Goal: Navigation & Orientation: Understand site structure

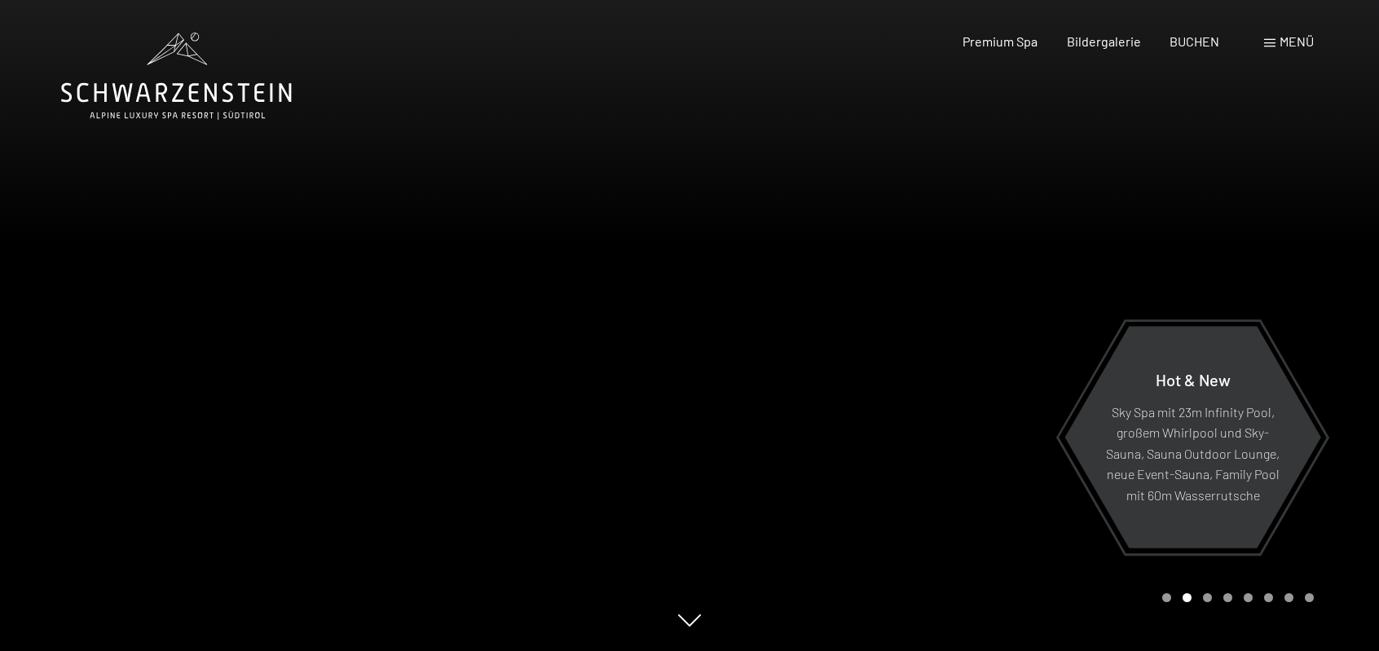
click at [1275, 38] on div "Menü" at bounding box center [1289, 42] width 50 height 18
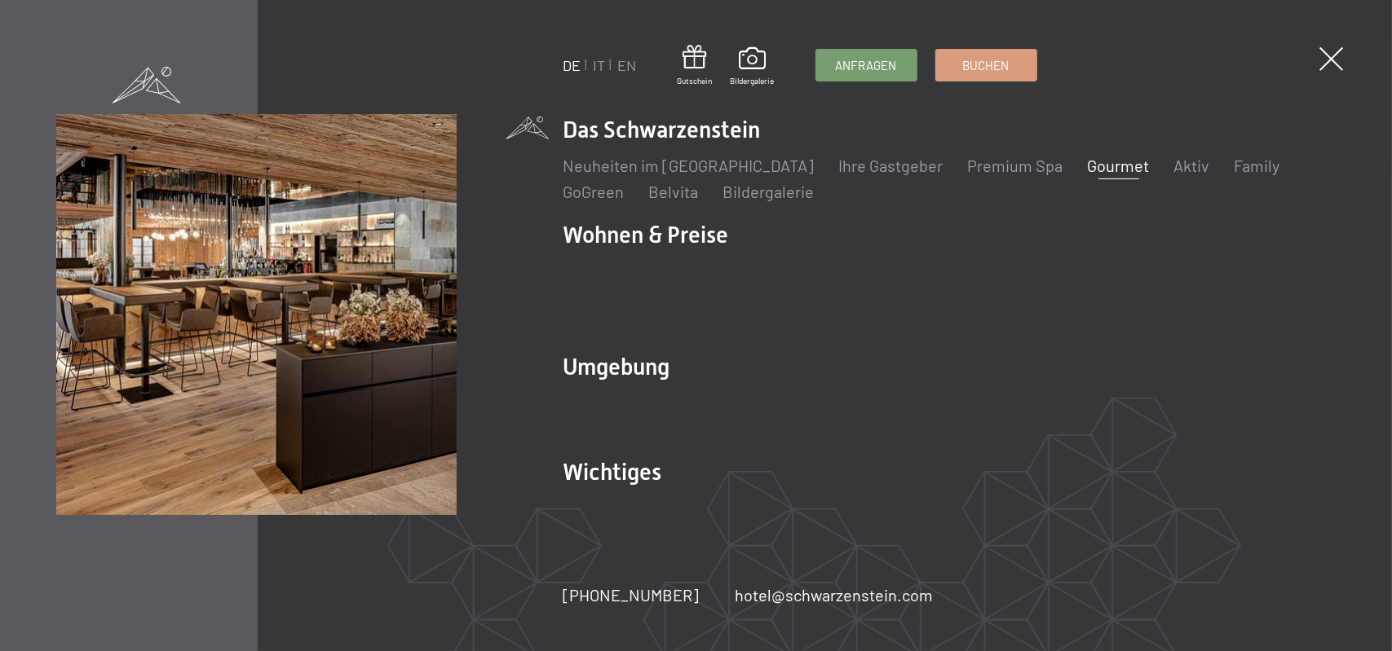
click at [1094, 175] on link "Gourmet" at bounding box center [1118, 166] width 62 height 20
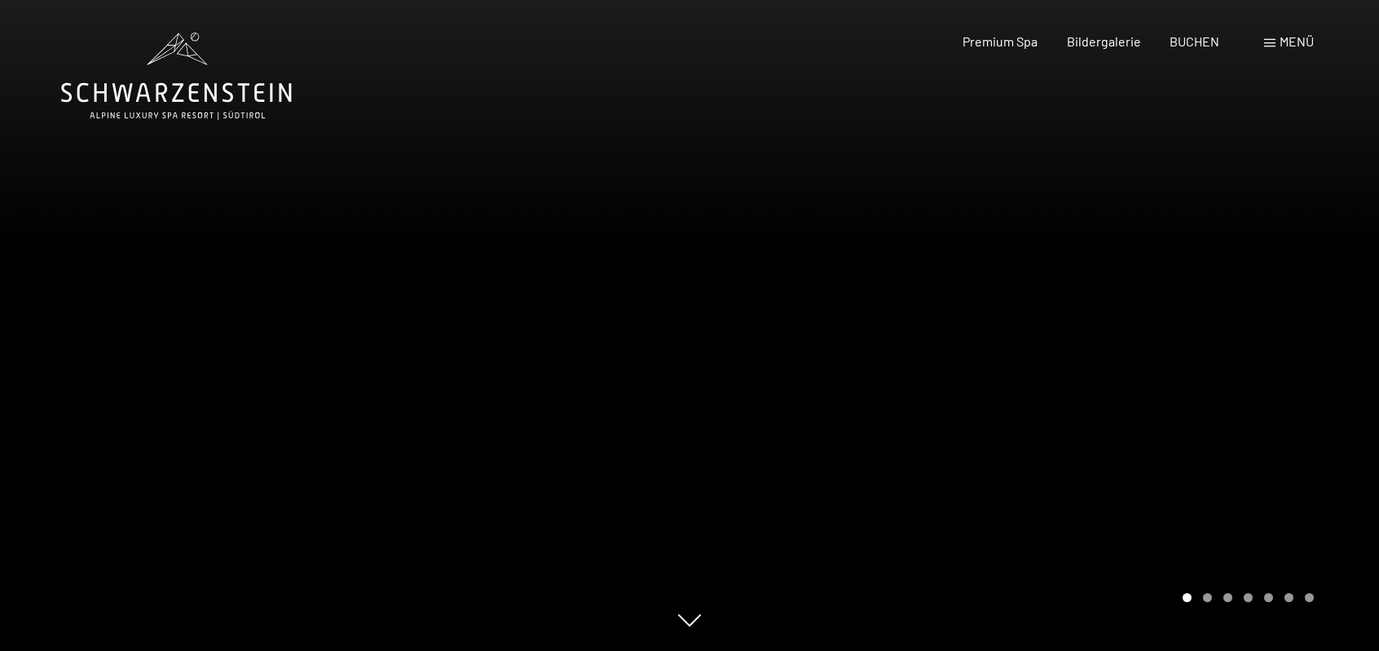
click at [1209, 599] on div "Carousel Page 2" at bounding box center [1207, 597] width 9 height 9
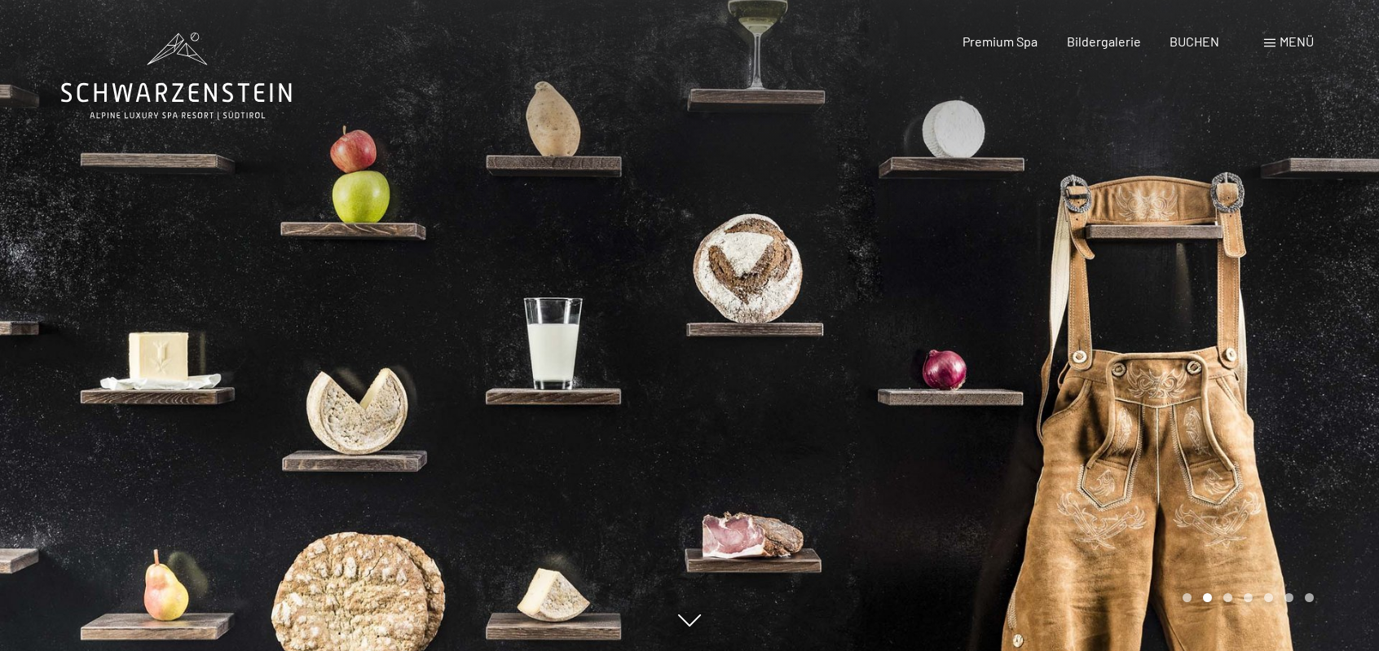
click at [1226, 598] on div "Carousel Page 3" at bounding box center [1228, 597] width 9 height 9
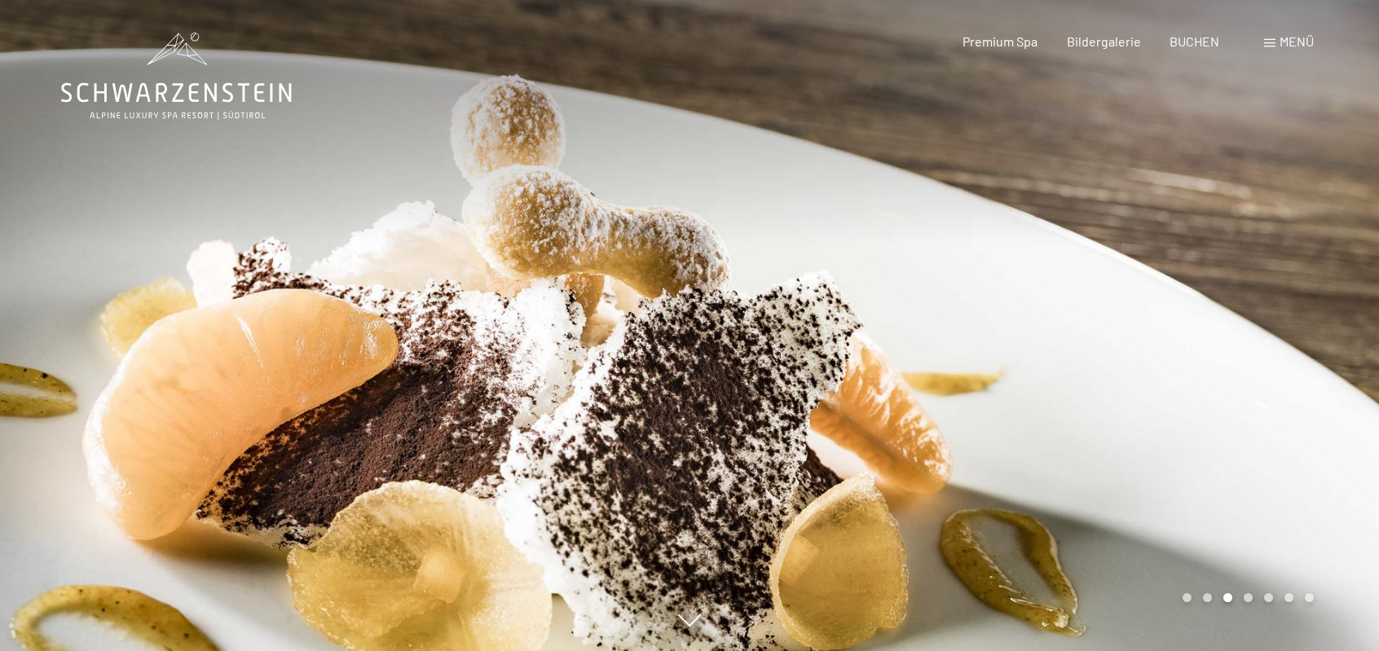
click at [1250, 602] on div "Carousel Page 4" at bounding box center [1248, 597] width 9 height 9
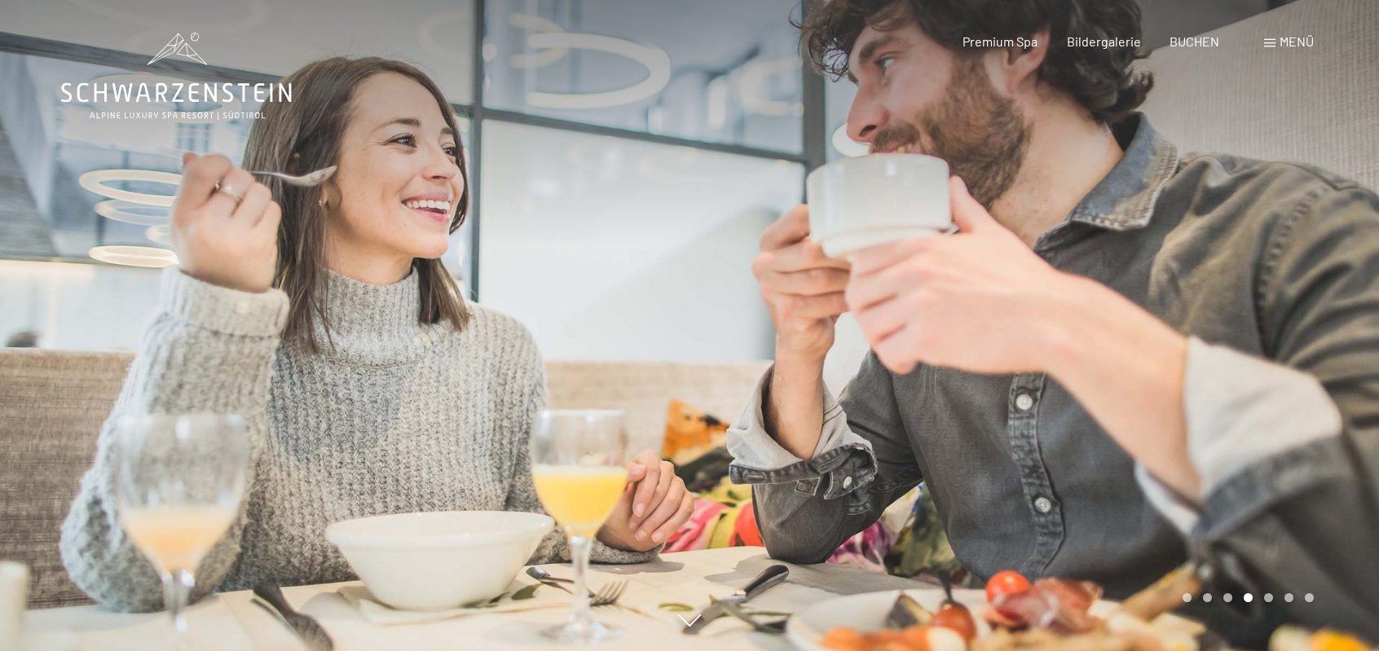
click at [1268, 599] on div "Carousel Page 5" at bounding box center [1268, 597] width 9 height 9
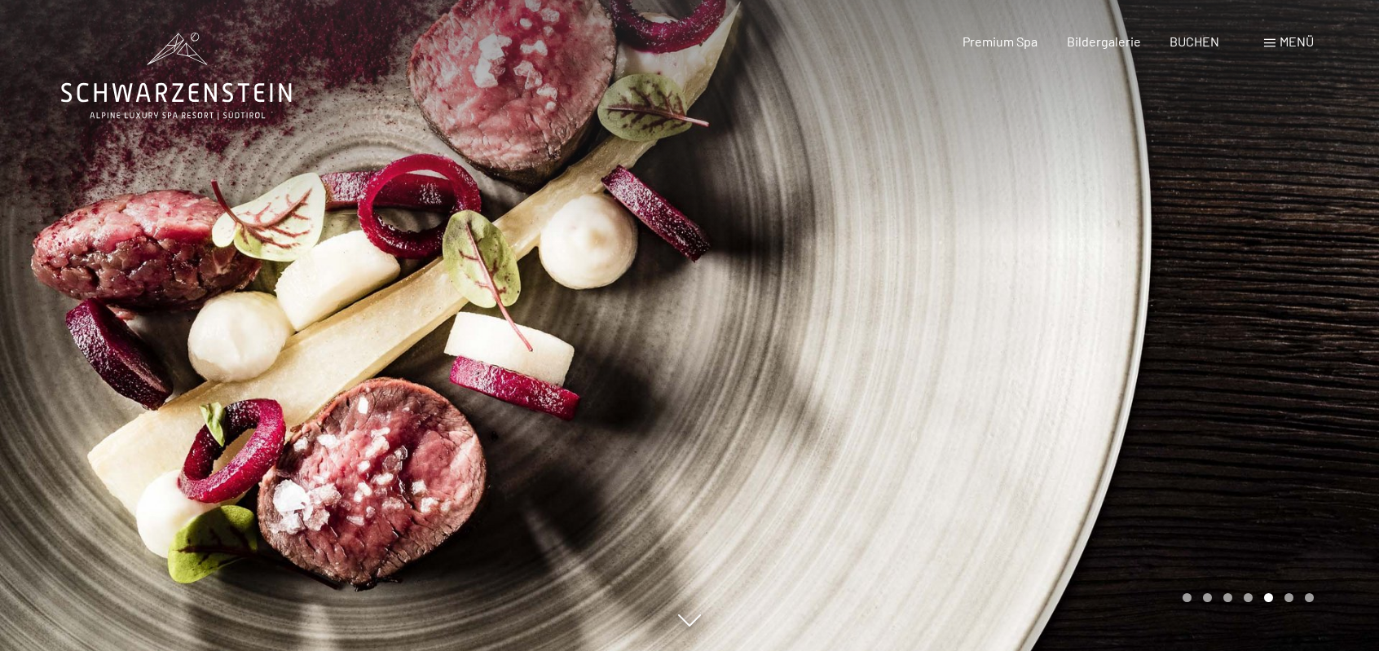
click at [1296, 594] on div "Carousel Pagination" at bounding box center [1245, 597] width 137 height 9
click at [1286, 599] on div "Carousel Page 6" at bounding box center [1289, 597] width 9 height 9
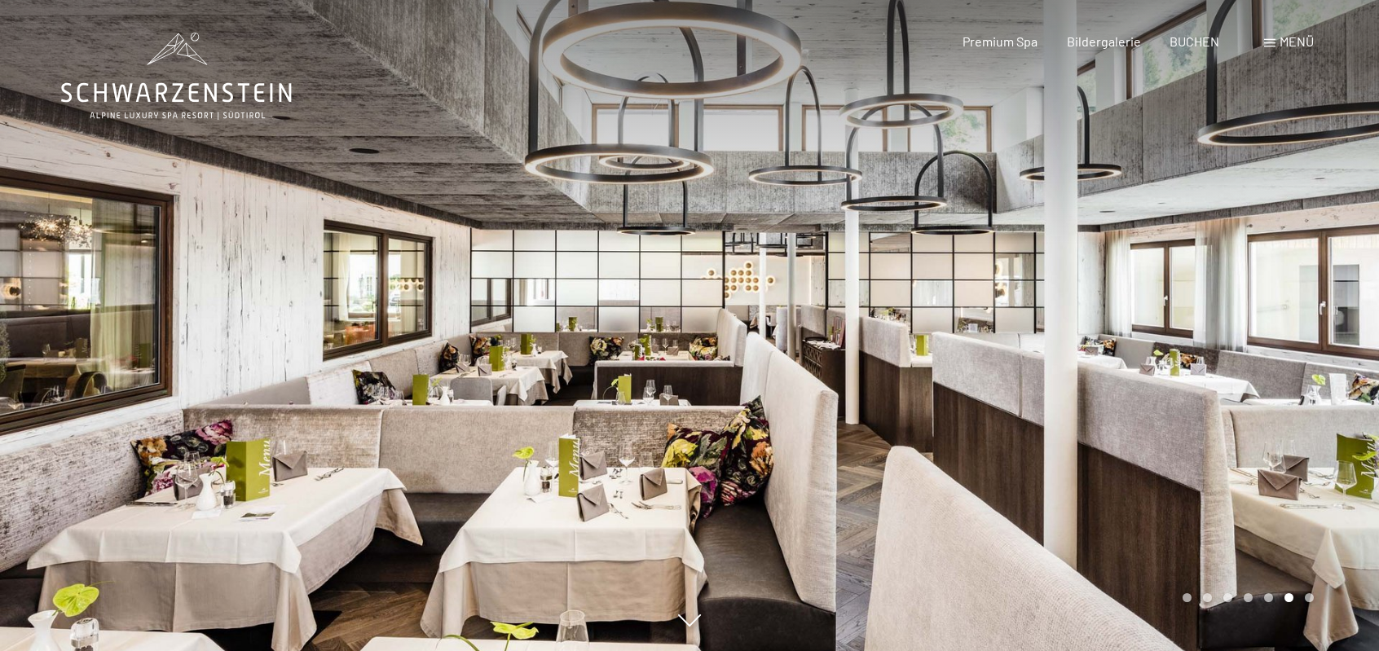
click at [1308, 599] on div "Carousel Page 7" at bounding box center [1309, 597] width 9 height 9
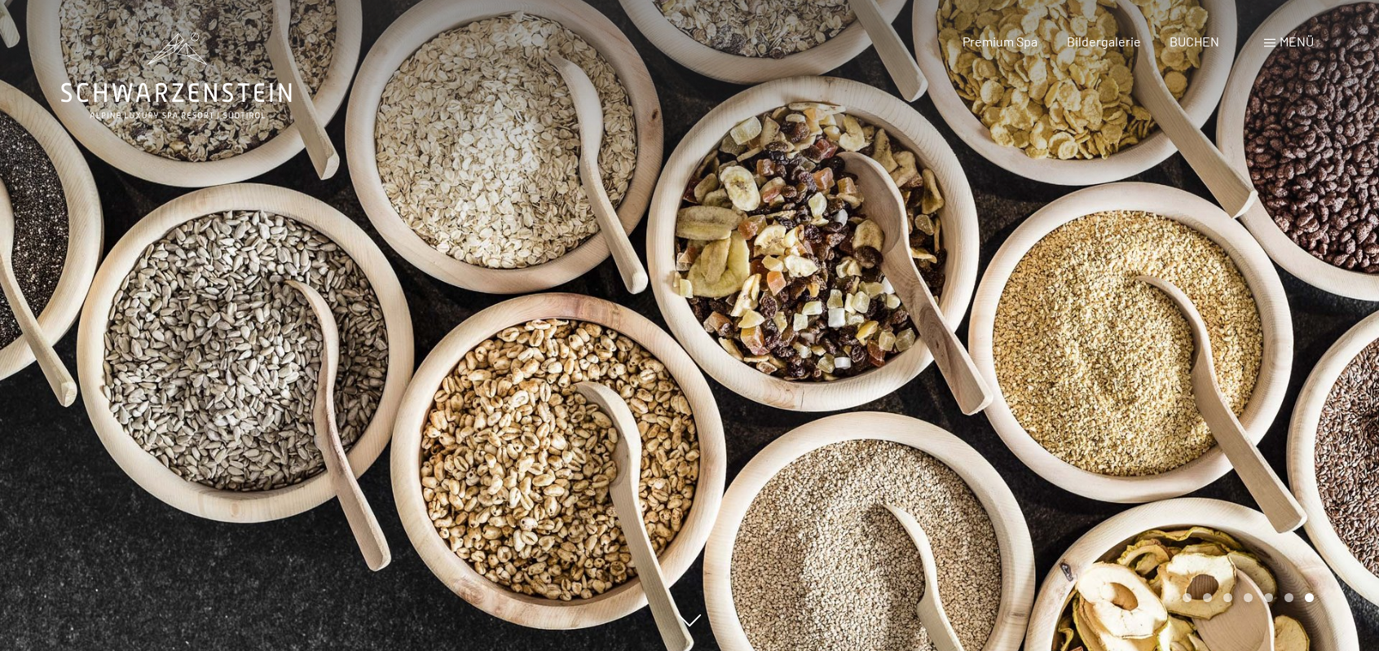
click at [1273, 48] on div "Menü" at bounding box center [1289, 42] width 50 height 18
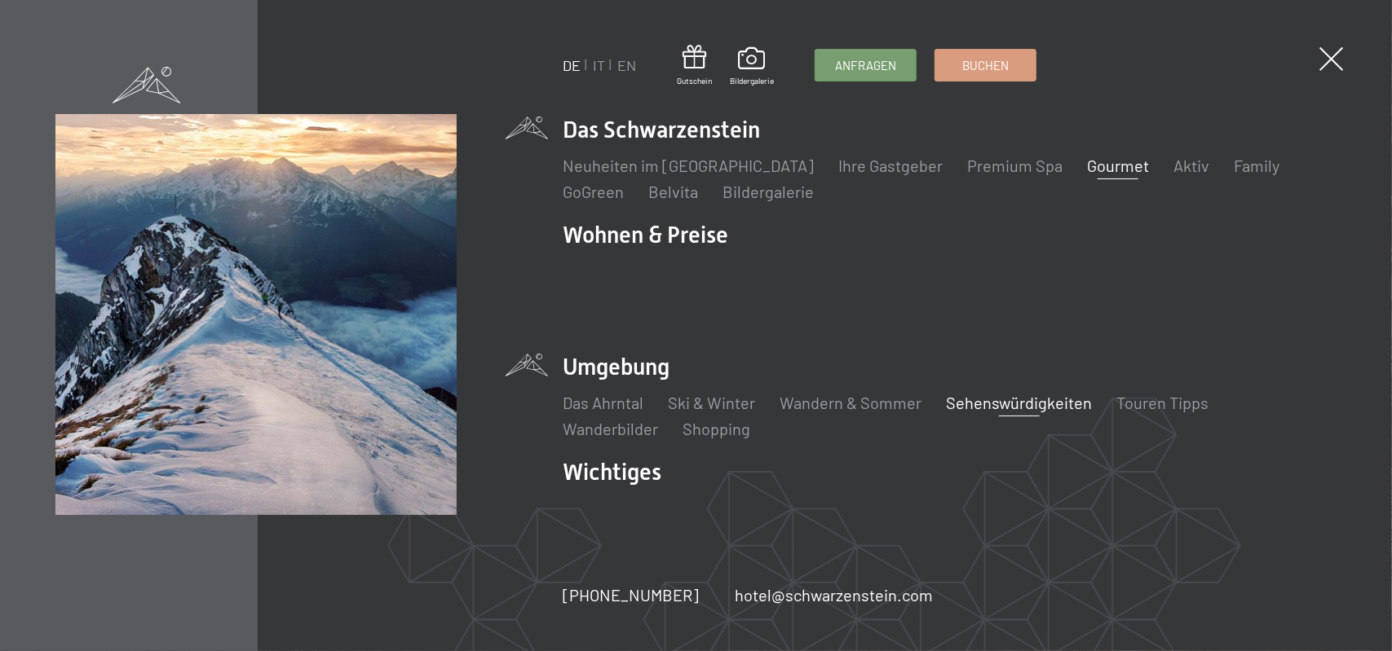
click at [1004, 393] on link "Sehenswürdigkeiten" at bounding box center [1019, 403] width 146 height 20
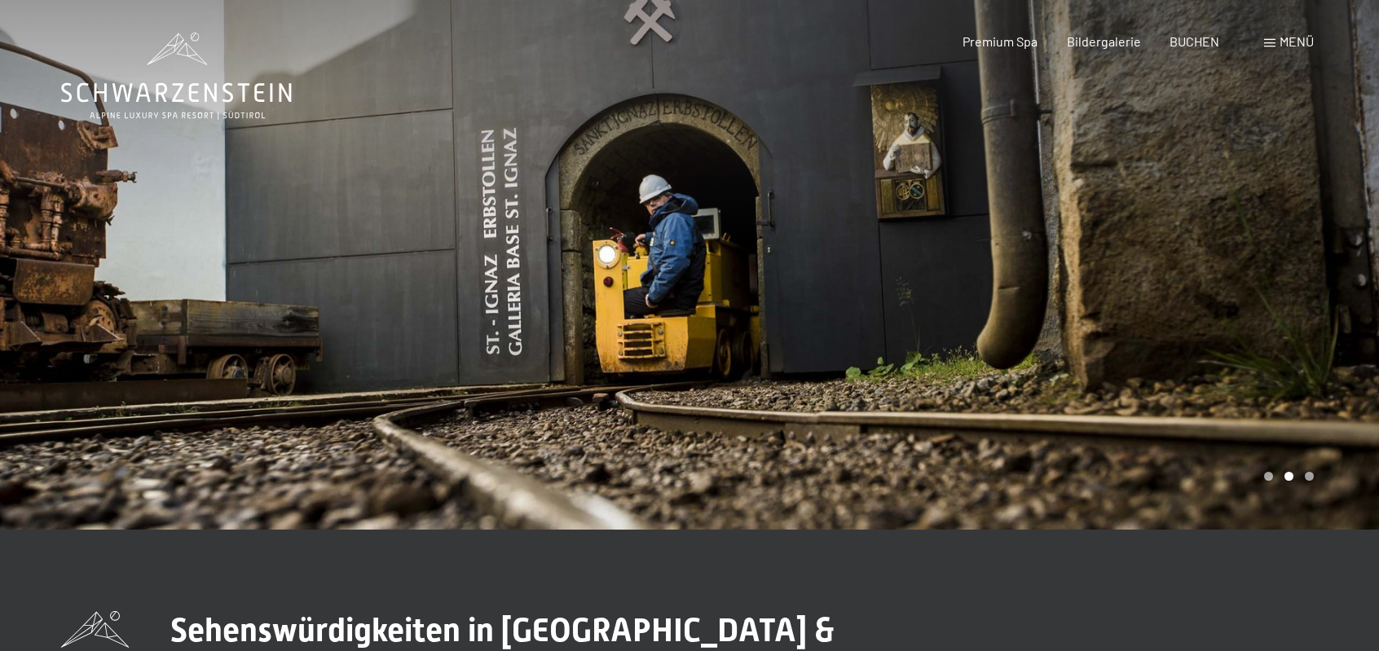
click at [1276, 50] on div "Menü" at bounding box center [1289, 42] width 50 height 18
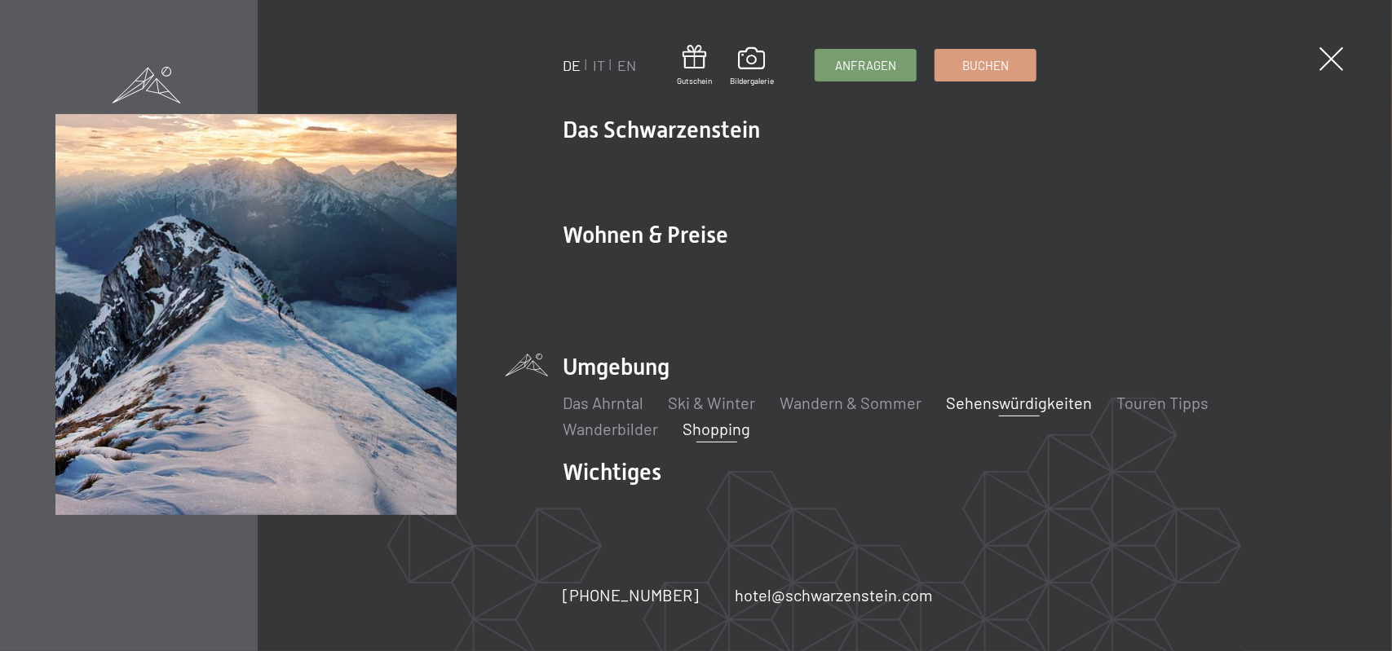
click at [709, 419] on link "Shopping" at bounding box center [716, 429] width 68 height 20
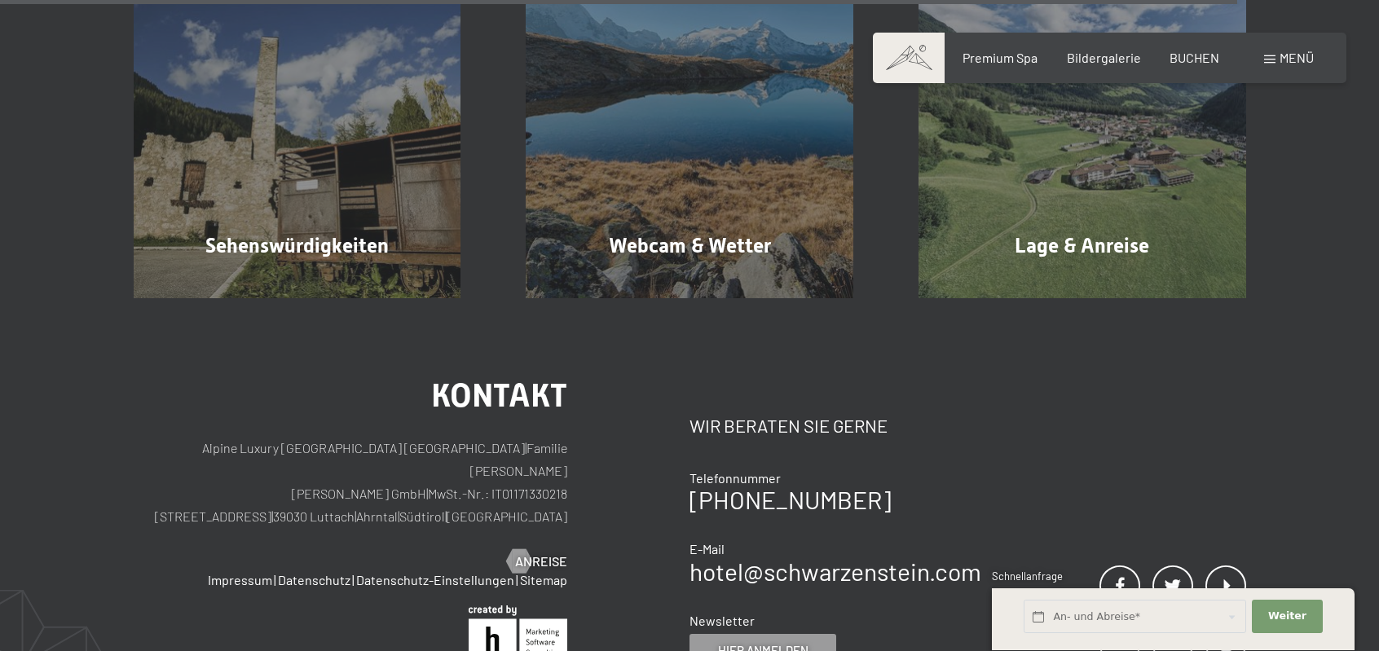
scroll to position [2981, 0]
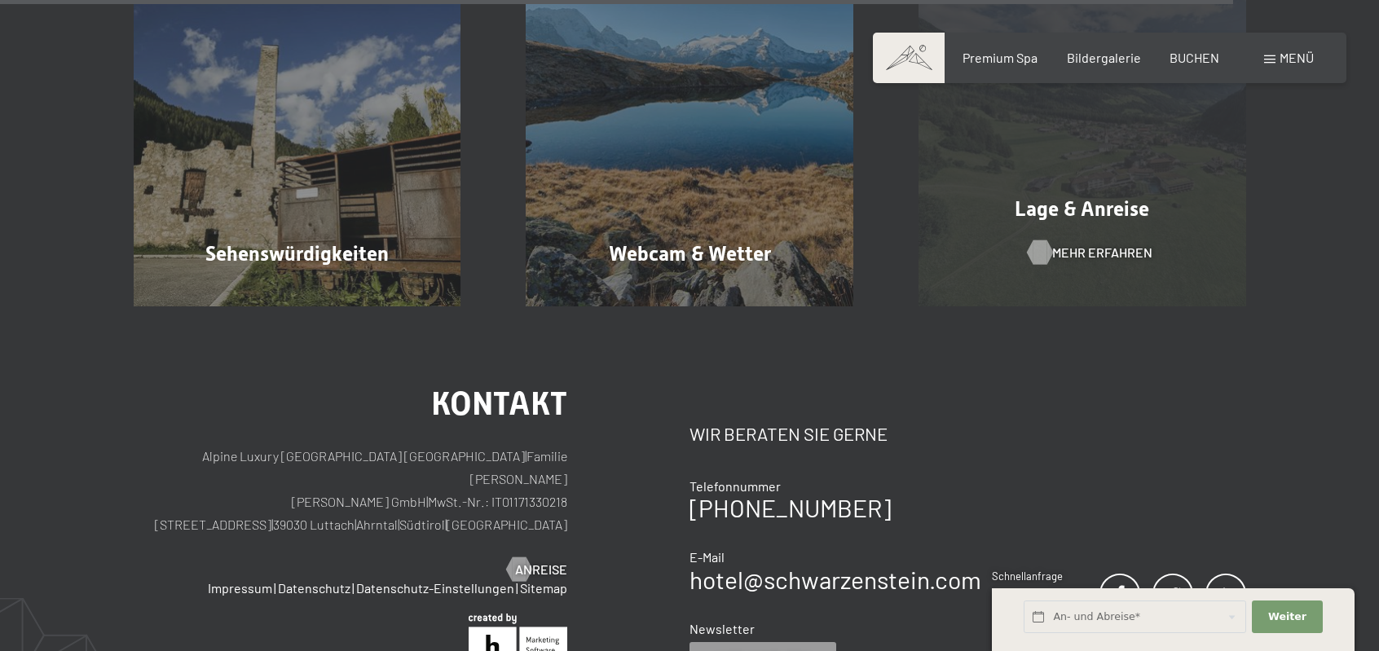
click at [1034, 240] on div at bounding box center [1041, 252] width 14 height 24
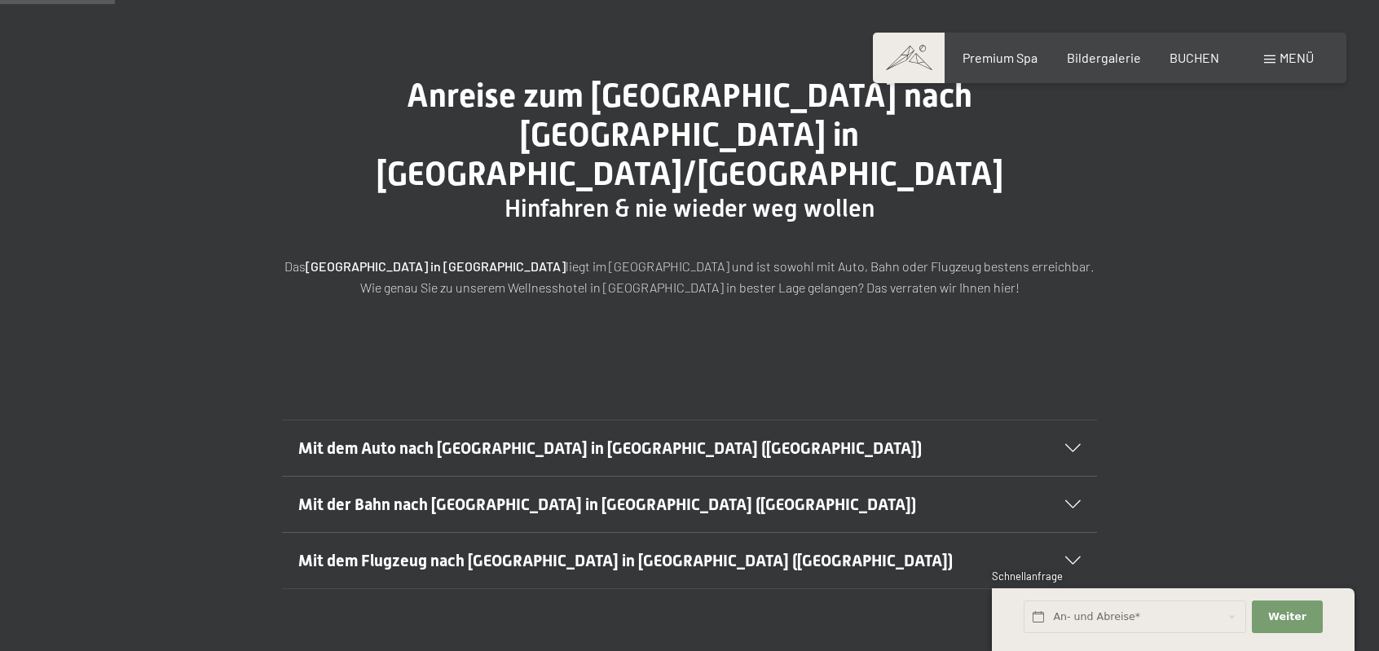
scroll to position [147, 0]
click at [1075, 501] on icon at bounding box center [1073, 505] width 15 height 8
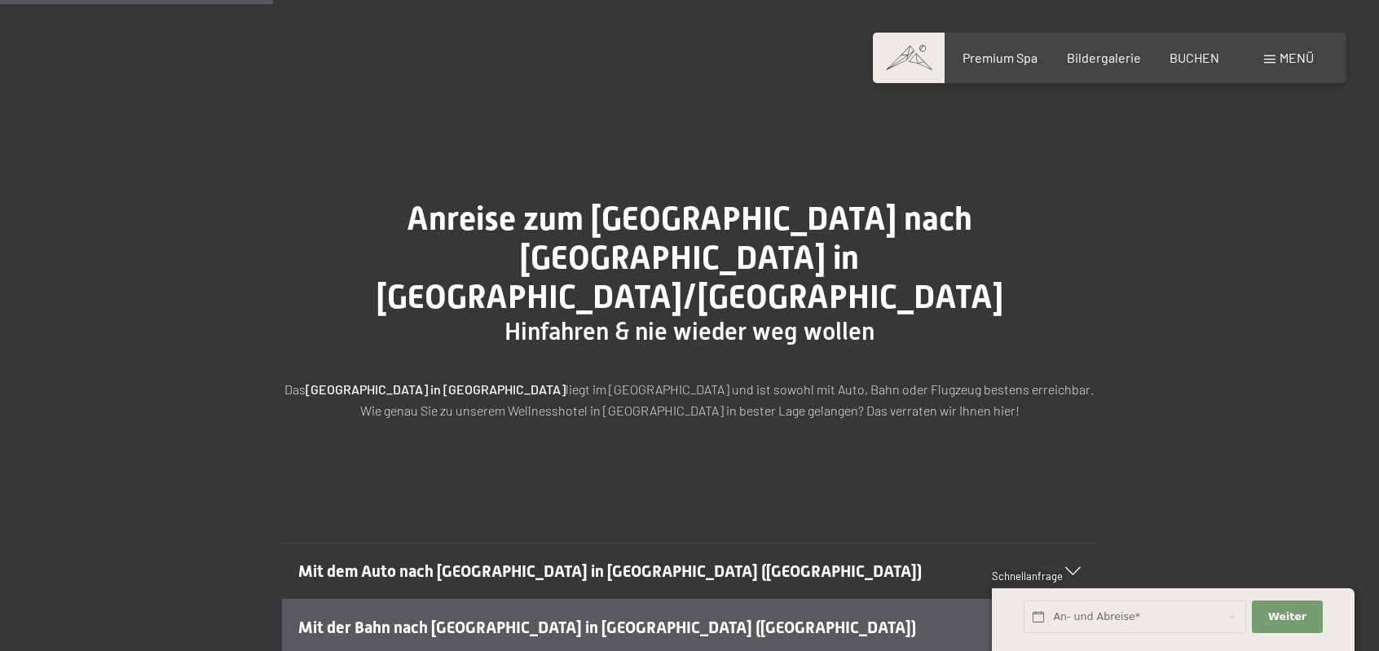
scroll to position [0, 0]
